Goal: Task Accomplishment & Management: Use online tool/utility

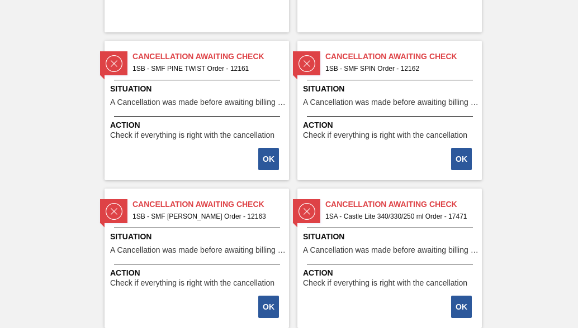
scroll to position [1955, 0]
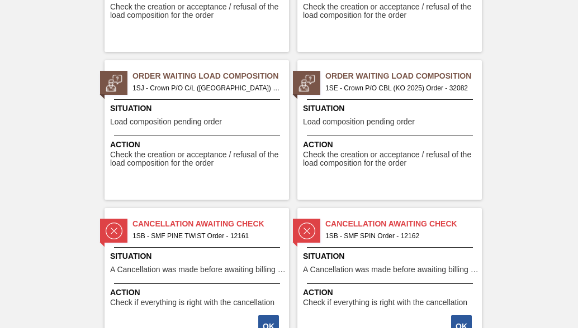
click at [407, 89] on span "1SE - Crown P/O CBL (KO 2025) Order - 32082" at bounding box center [398, 88] width 147 height 12
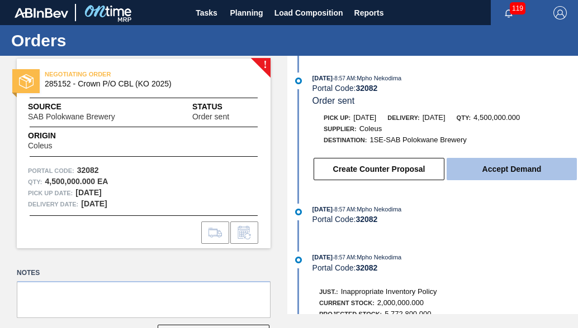
click at [501, 175] on button "Accept Demand" at bounding box center [511, 169] width 130 height 22
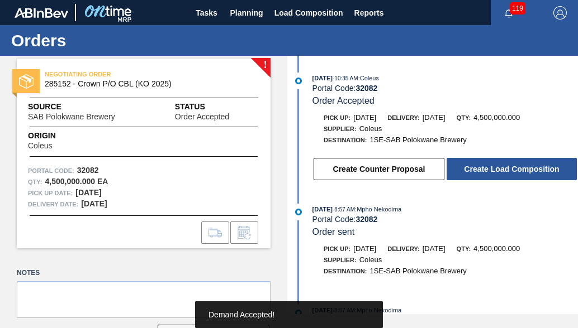
click at [501, 175] on button "Create Load Composition" at bounding box center [511, 169] width 130 height 22
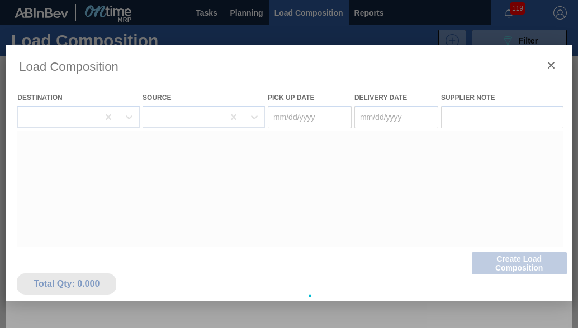
type Date "[DATE]"
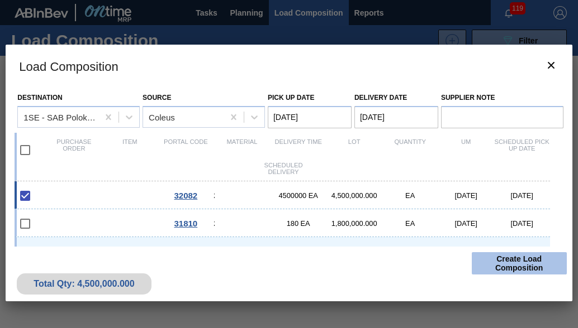
click at [507, 268] on button "Create Load Composition" at bounding box center [518, 263] width 95 height 22
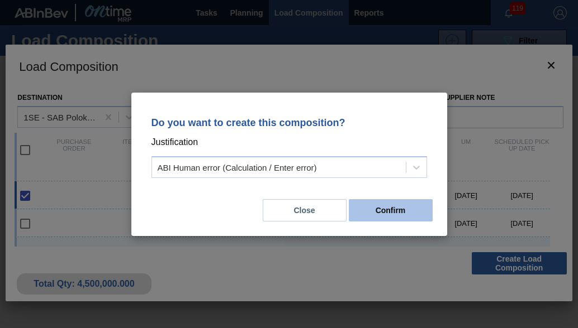
click at [376, 209] on button "Confirm" at bounding box center [391, 210] width 84 height 22
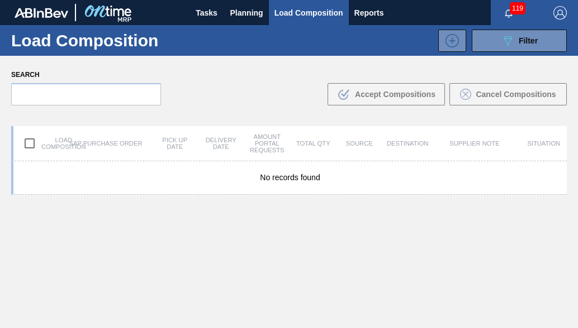
click at [300, 6] on span "Load Composition" at bounding box center [308, 12] width 69 height 13
click at [250, 9] on span "Planning" at bounding box center [246, 12] width 33 height 13
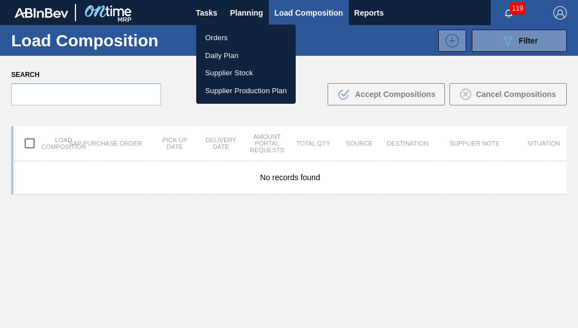
click at [218, 37] on li "Orders" at bounding box center [245, 38] width 99 height 18
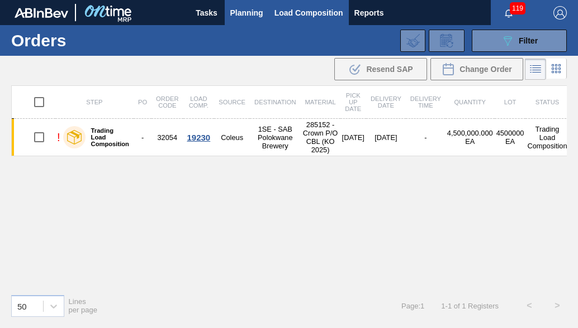
click at [335, 14] on span "Load Composition" at bounding box center [308, 12] width 69 height 13
